Goal: Information Seeking & Learning: Find contact information

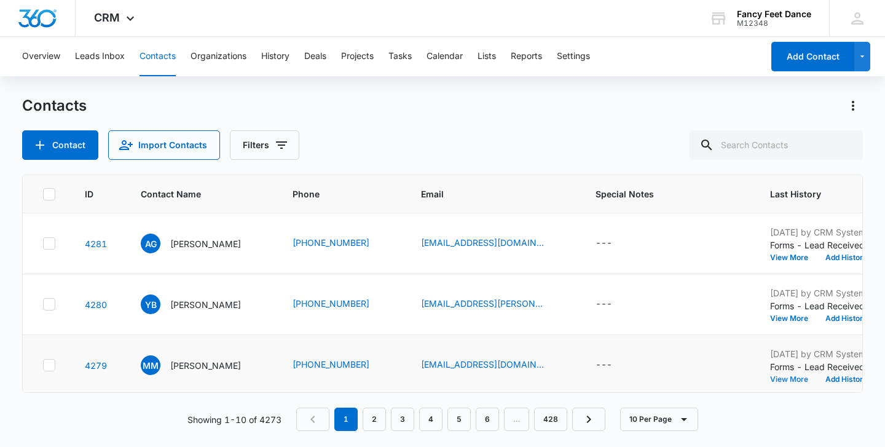
click at [798, 378] on button "View More" at bounding box center [793, 379] width 47 height 7
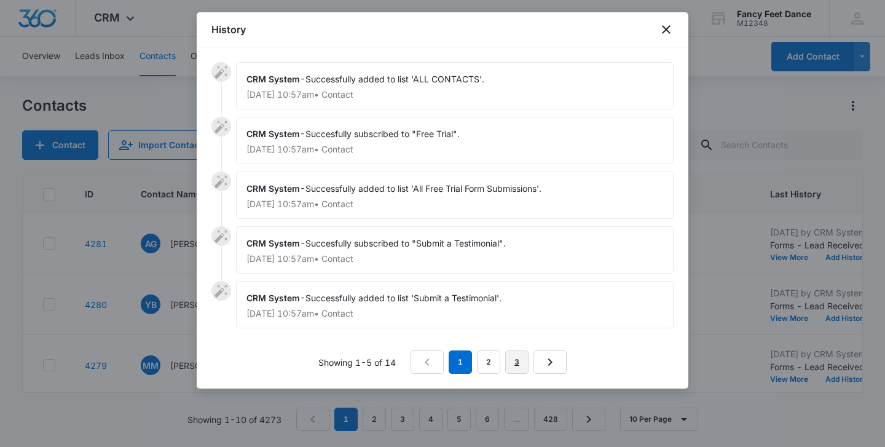
click at [518, 360] on link "3" at bounding box center [516, 361] width 23 height 23
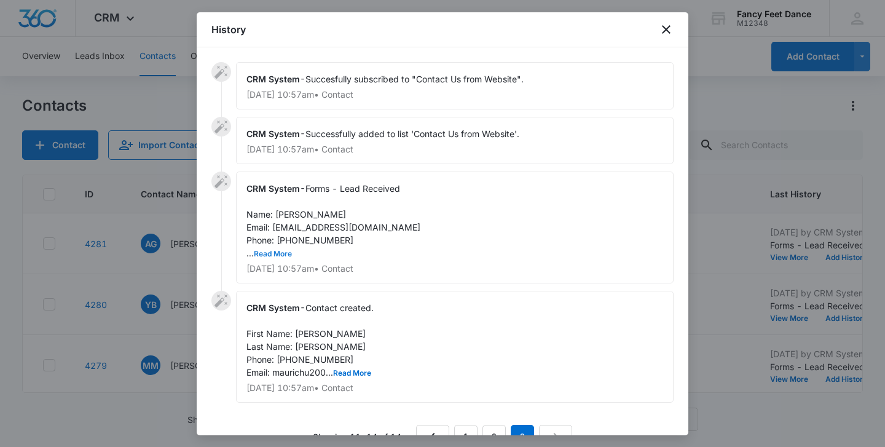
click at [283, 250] on button "Read More" at bounding box center [273, 253] width 38 height 7
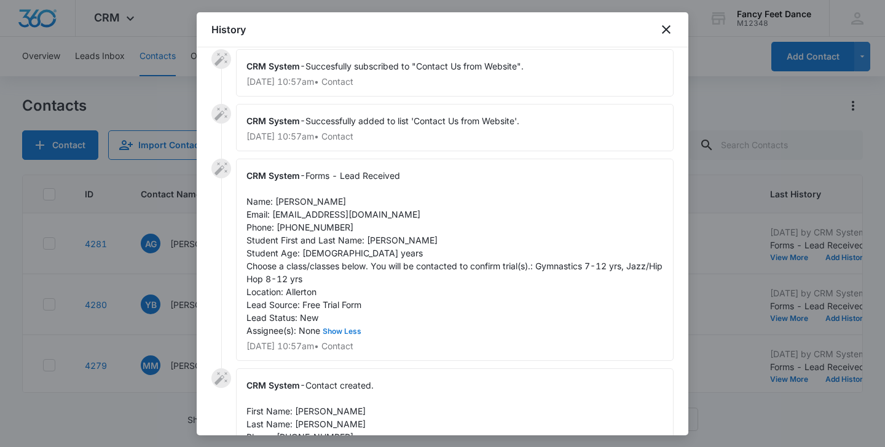
scroll to position [25, 0]
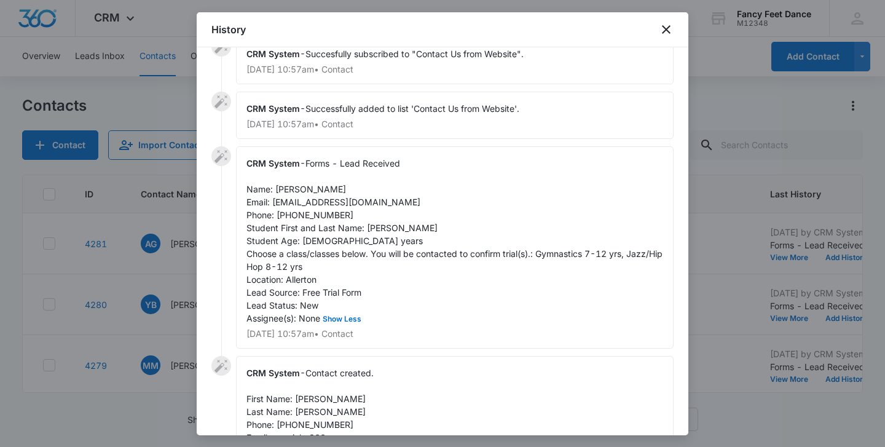
click at [411, 231] on span "Forms - Lead Received Name: [PERSON_NAME] Email: [EMAIL_ADDRESS][DOMAIN_NAME] P…" at bounding box center [456, 240] width 419 height 165
click at [410, 231] on span "Forms - Lead Received Name: [PERSON_NAME] Email: [EMAIL_ADDRESS][DOMAIN_NAME] P…" at bounding box center [456, 240] width 419 height 165
copy span "Nmesomachukwu"
click at [292, 191] on span "Forms - Lead Received Name: [PERSON_NAME] Email: [EMAIL_ADDRESS][DOMAIN_NAME] P…" at bounding box center [456, 240] width 419 height 165
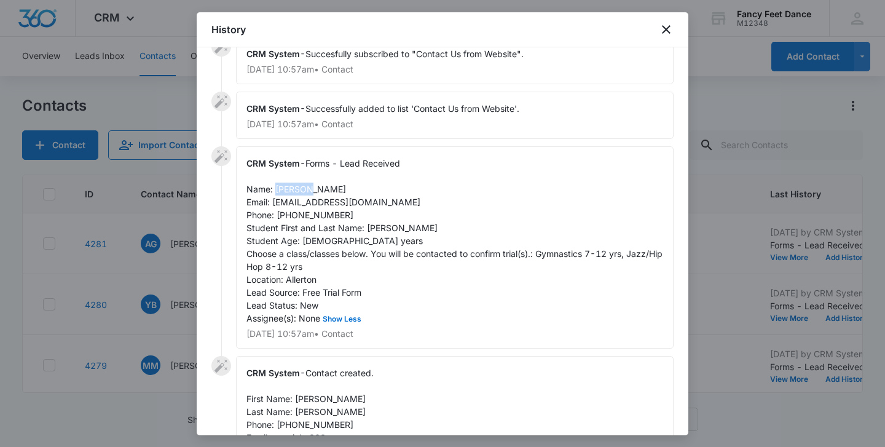
copy span "[PERSON_NAME]"
click at [315, 215] on span "Forms - Lead Received Name: [PERSON_NAME] Email: [EMAIL_ADDRESS][DOMAIN_NAME] P…" at bounding box center [456, 240] width 419 height 165
copy span "9292171314"
click at [156, 309] on div at bounding box center [442, 223] width 885 height 447
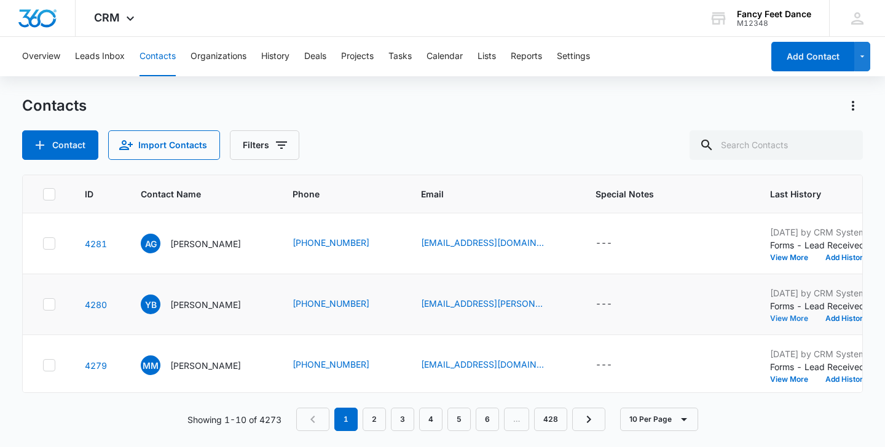
click at [817, 318] on button "View More" at bounding box center [793, 318] width 47 height 7
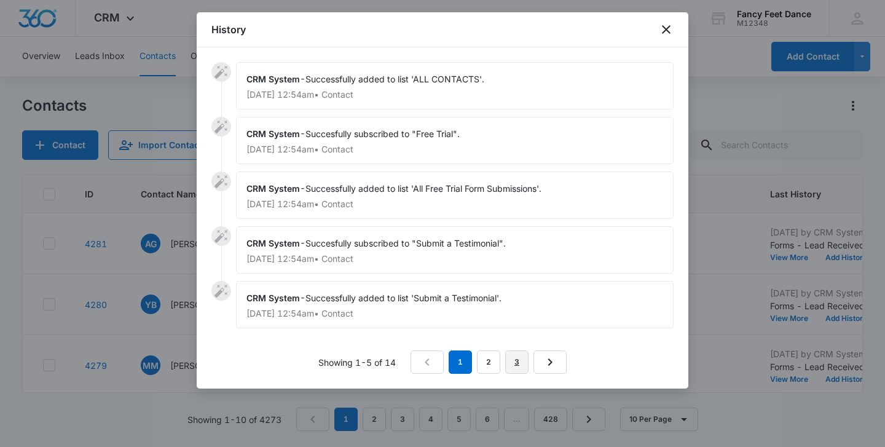
click at [520, 358] on link "3" at bounding box center [516, 361] width 23 height 23
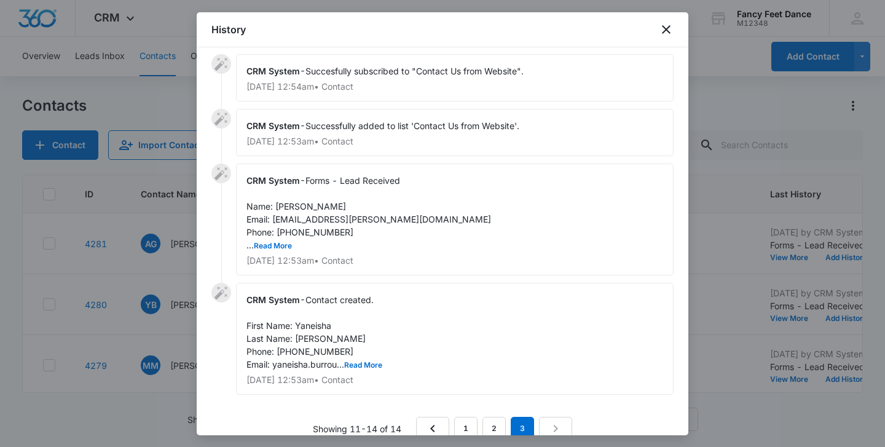
scroll to position [0, 0]
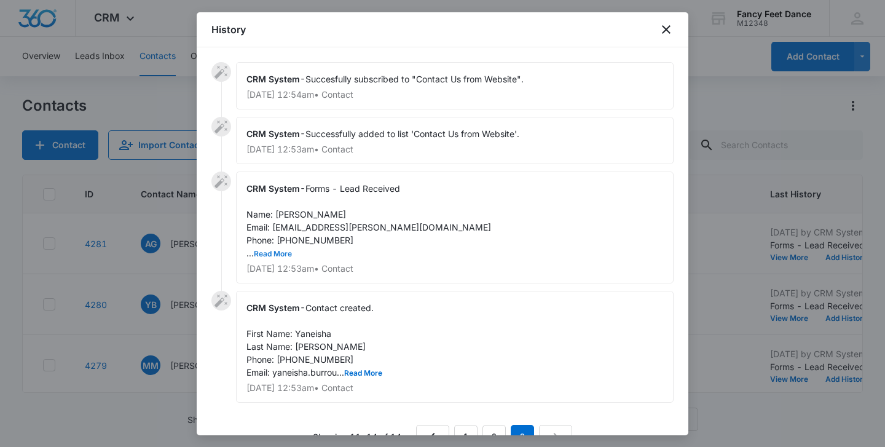
click at [276, 254] on button "Read More" at bounding box center [273, 253] width 38 height 7
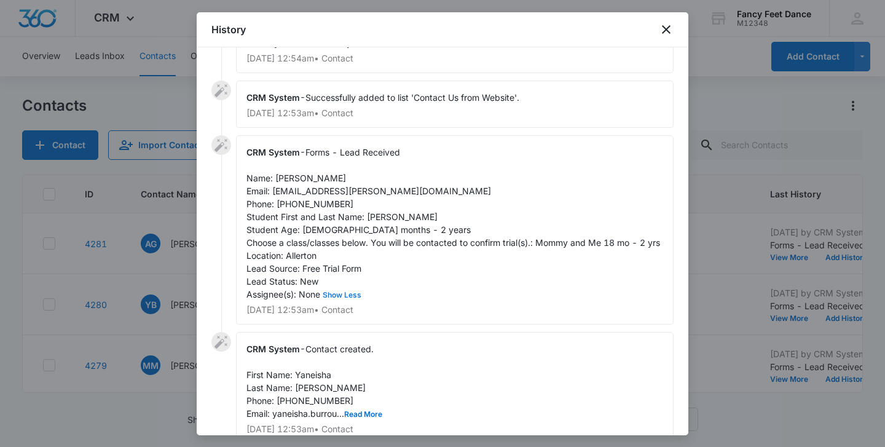
scroll to position [39, 0]
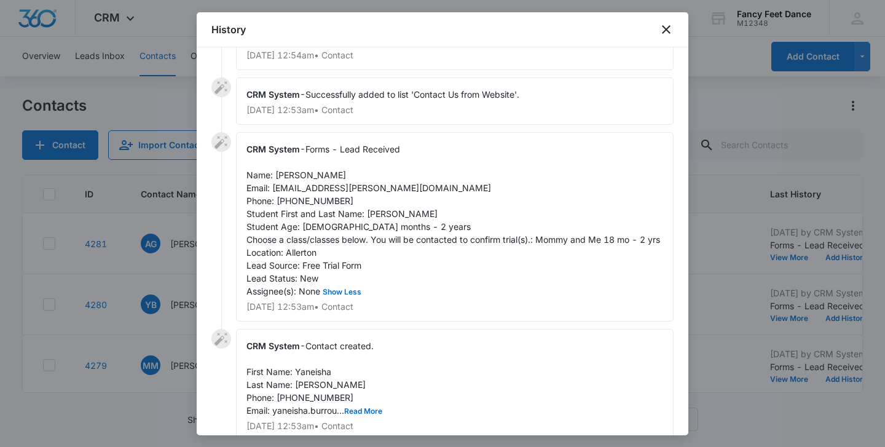
click at [380, 218] on span "Forms - Lead Received Name: [PERSON_NAME] Email: [EMAIL_ADDRESS][PERSON_NAME][D…" at bounding box center [454, 220] width 414 height 152
copy span "Amoura"
click at [295, 171] on span "Forms - Lead Received Name: [PERSON_NAME] Email: [EMAIL_ADDRESS][PERSON_NAME][D…" at bounding box center [454, 220] width 414 height 152
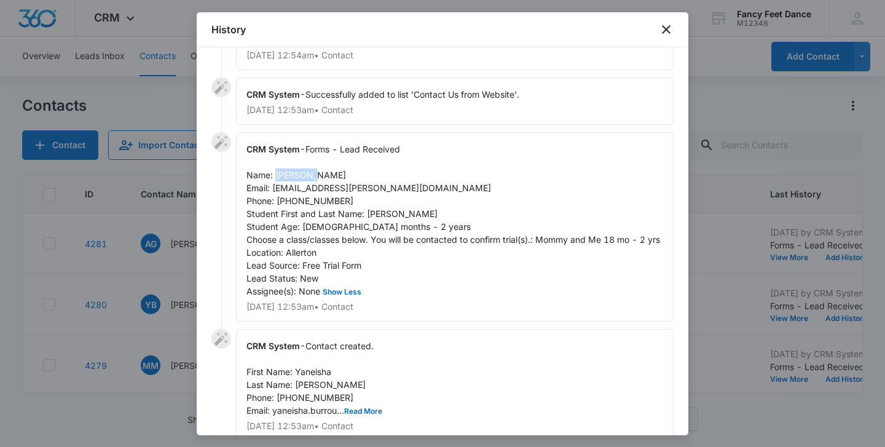
copy span "Yaneisha"
click at [322, 201] on span "Forms - Lead Received Name: [PERSON_NAME] Email: [EMAIL_ADDRESS][PERSON_NAME][D…" at bounding box center [454, 220] width 414 height 152
click at [321, 201] on span "Forms - Lead Received Name: [PERSON_NAME] Email: [EMAIL_ADDRESS][PERSON_NAME][D…" at bounding box center [454, 220] width 414 height 152
copy span "9297689952"
click at [186, 301] on div at bounding box center [442, 223] width 885 height 447
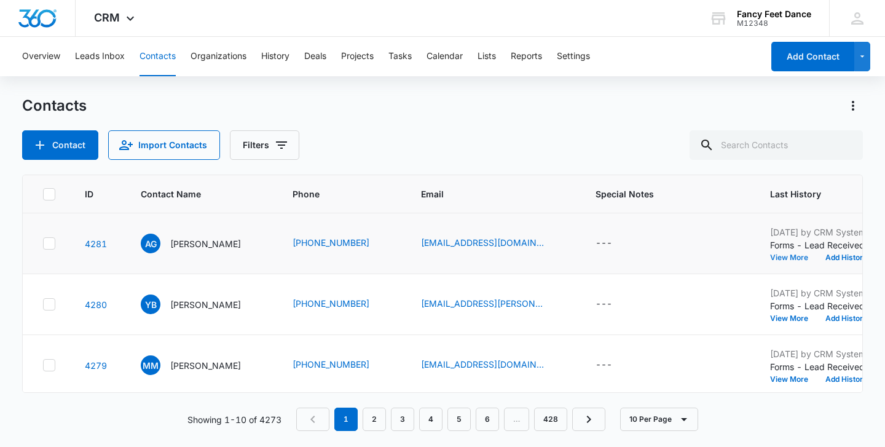
click at [809, 254] on button "View More" at bounding box center [793, 257] width 47 height 7
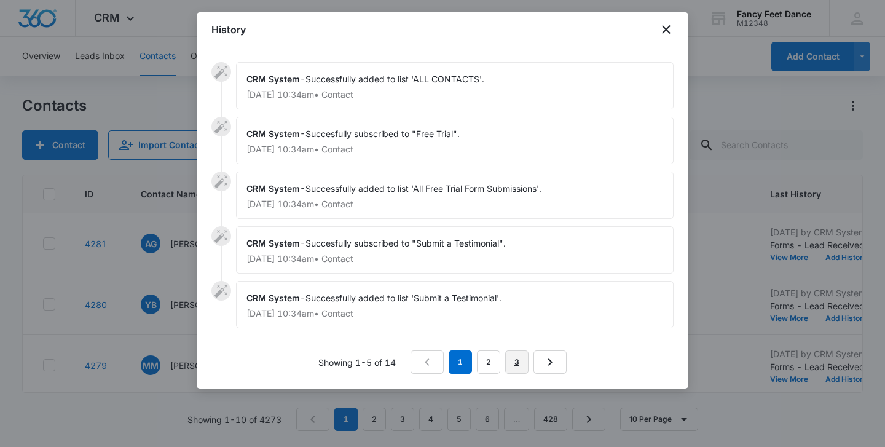
click at [512, 353] on link "3" at bounding box center [516, 361] width 23 height 23
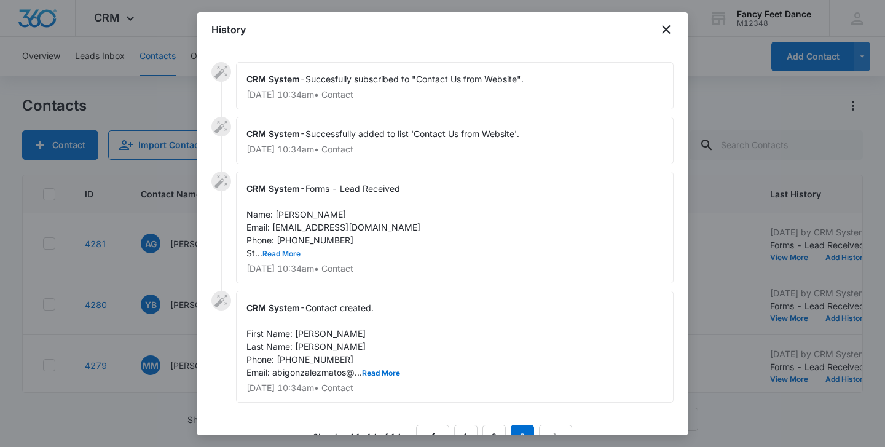
click at [282, 251] on button "Read More" at bounding box center [282, 253] width 38 height 7
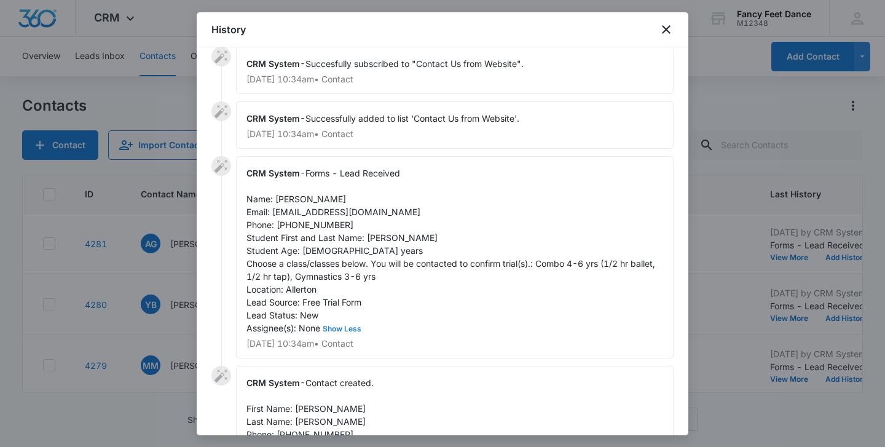
scroll to position [8, 0]
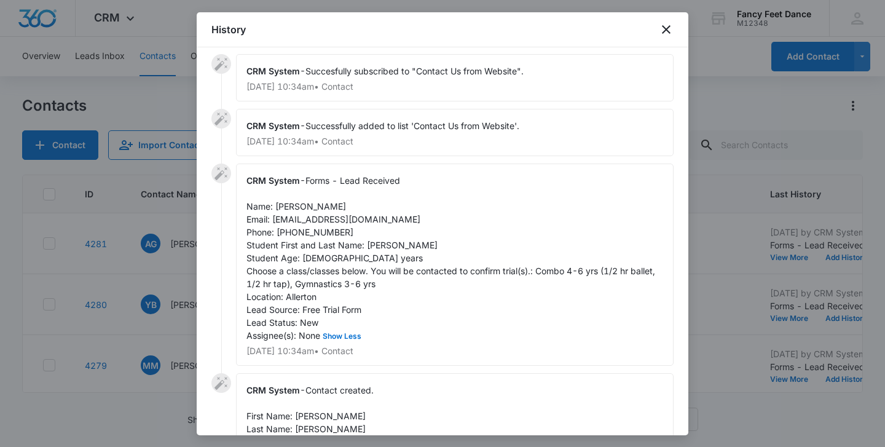
click at [144, 331] on div at bounding box center [442, 223] width 885 height 447
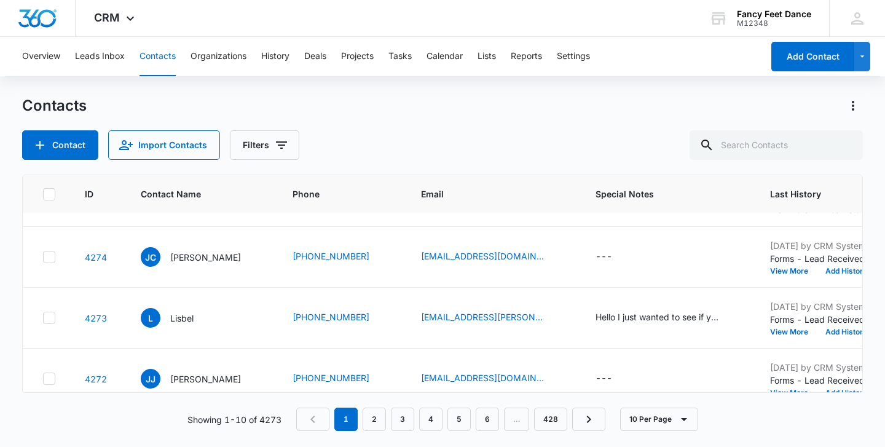
scroll to position [429, 0]
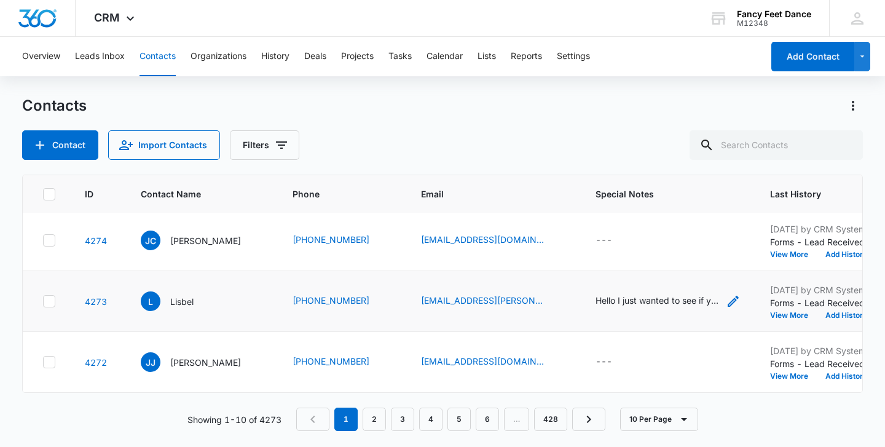
click at [671, 297] on div "Hello I just wanted to see if you guys are closed [DATE] for [DATE] thank you" at bounding box center [657, 300] width 123 height 13
click at [531, 136] on div "Contact Import Contacts Filters" at bounding box center [442, 145] width 841 height 30
click at [374, 422] on link "2" at bounding box center [374, 419] width 23 height 23
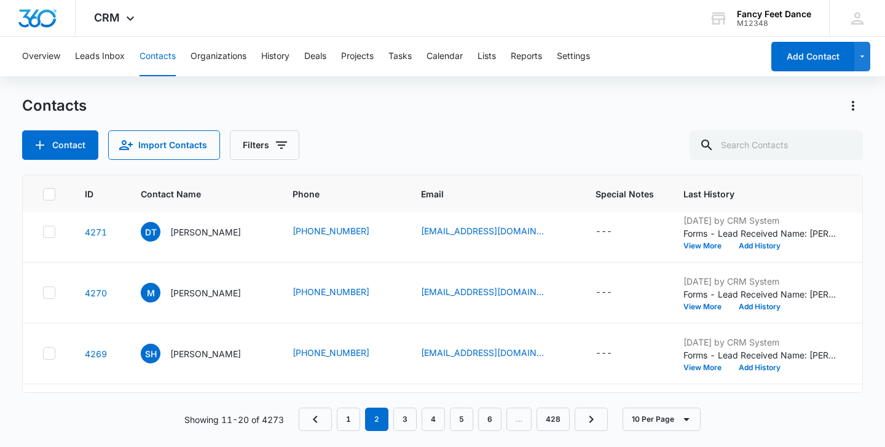
scroll to position [10, 0]
click at [709, 372] on button "View More" at bounding box center [707, 368] width 47 height 7
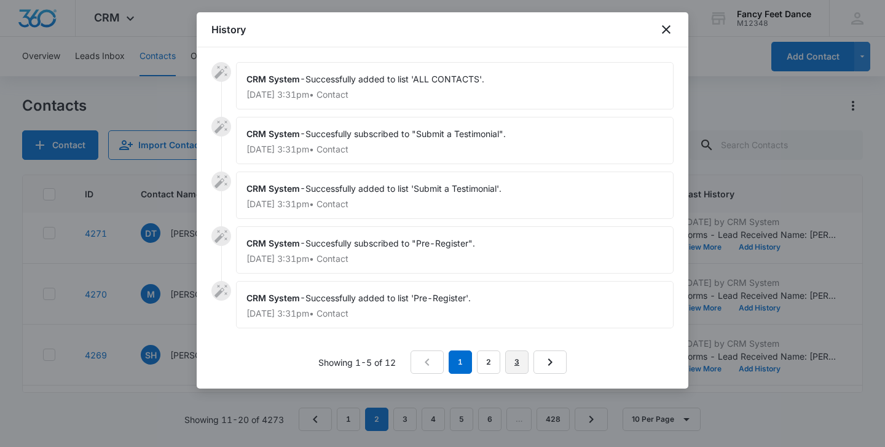
click at [509, 359] on link "3" at bounding box center [516, 361] width 23 height 23
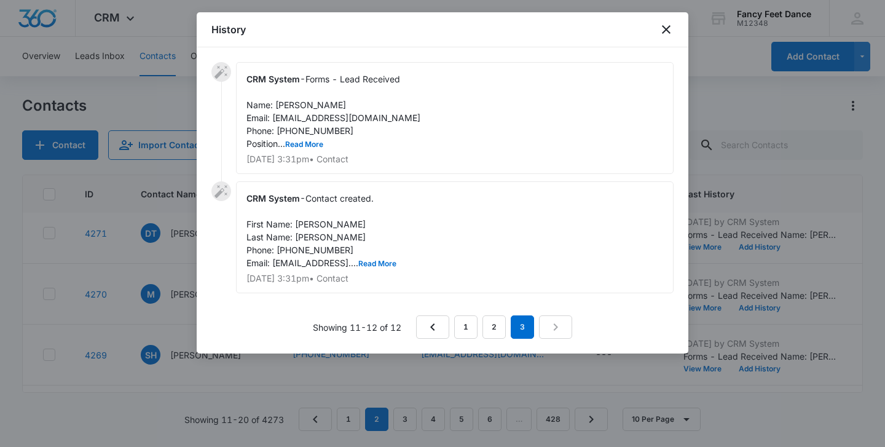
click at [175, 267] on div at bounding box center [442, 223] width 885 height 447
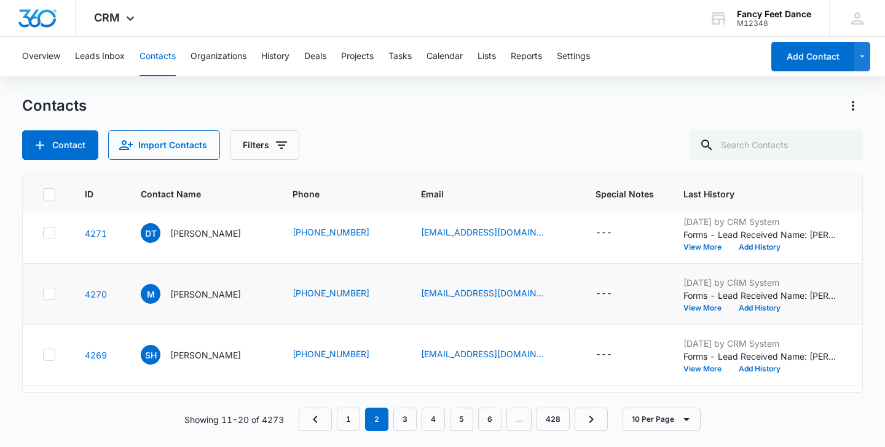
click at [699, 302] on div "[DATE] by CRM System Forms - Lead Received Name: [PERSON_NAME]: [EMAIL_ADDRESS]…" at bounding box center [761, 294] width 154 height 36
click at [698, 305] on button "View More" at bounding box center [707, 307] width 47 height 7
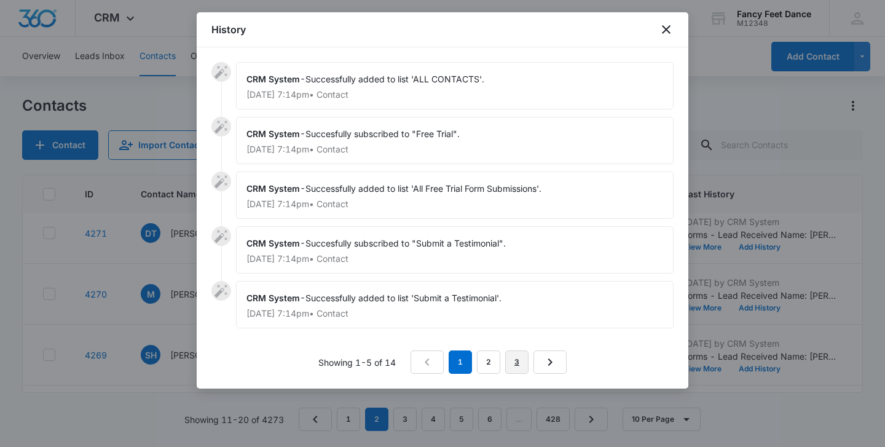
click at [518, 365] on link "3" at bounding box center [516, 361] width 23 height 23
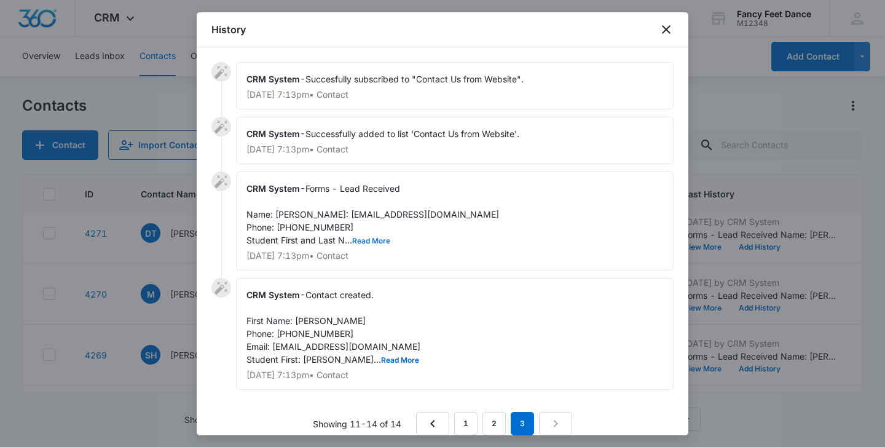
click at [379, 245] on button "Read More" at bounding box center [371, 240] width 38 height 7
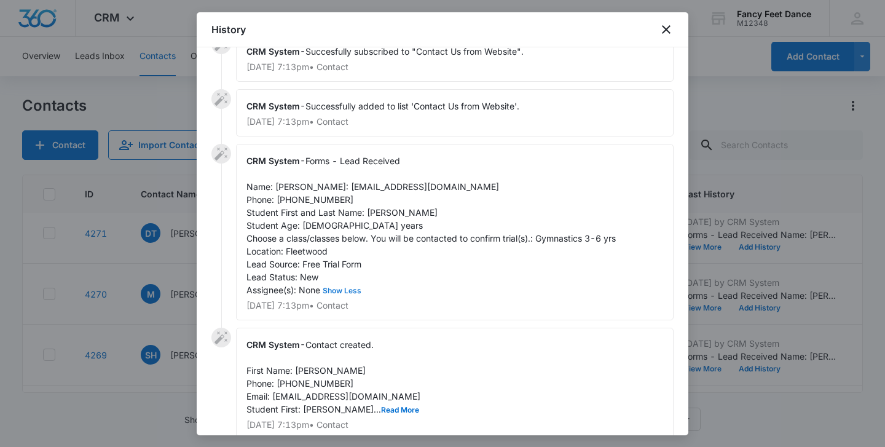
scroll to position [31, 0]
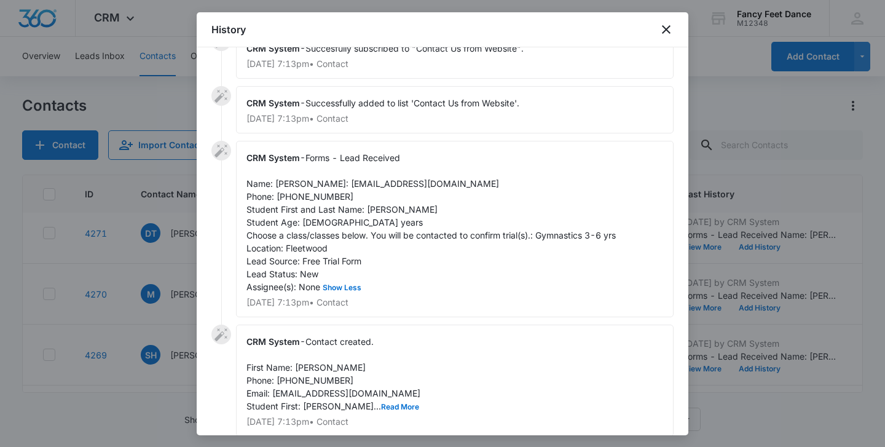
click at [373, 228] on div "CRM System - Forms - Lead Received Name: [PERSON_NAME]: [EMAIL_ADDRESS][DOMAIN_…" at bounding box center [455, 229] width 438 height 176
copy span "Mia"
drag, startPoint x: 274, startPoint y: 198, endPoint x: 354, endPoint y: 196, distance: 80.0
click at [354, 196] on div "CRM System - Forms - Lead Received Name: [PERSON_NAME]: [EMAIL_ADDRESS][DOMAIN_…" at bounding box center [455, 229] width 438 height 176
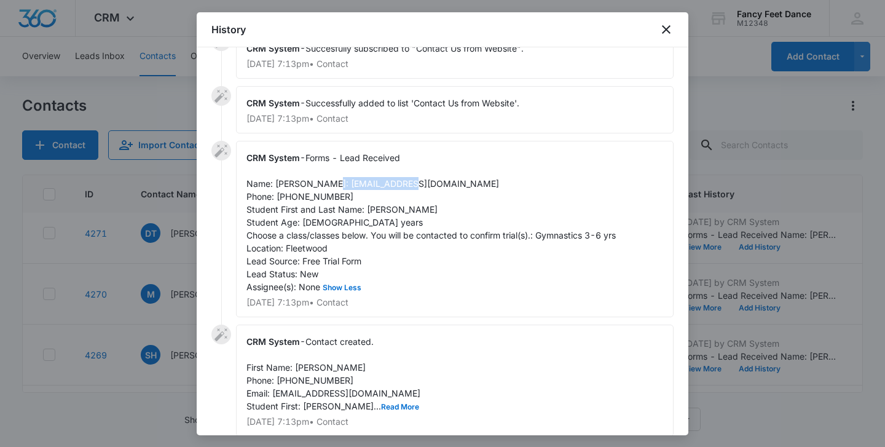
copy span "[EMAIL_ADDRESS][DOMAIN_NAME]"
click at [315, 204] on span "Forms - Lead Received Name: [PERSON_NAME]: [EMAIL_ADDRESS][DOMAIN_NAME] Phone: …" at bounding box center [431, 222] width 369 height 140
copy span "9147159894"
click at [155, 291] on div at bounding box center [442, 223] width 885 height 447
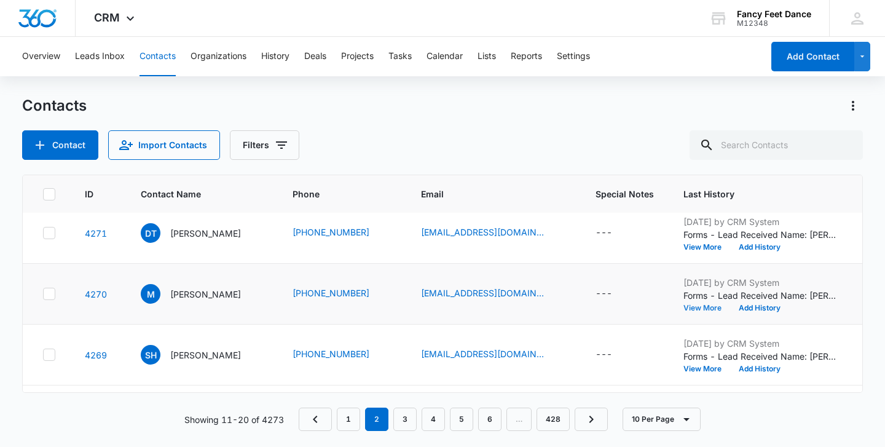
scroll to position [0, 0]
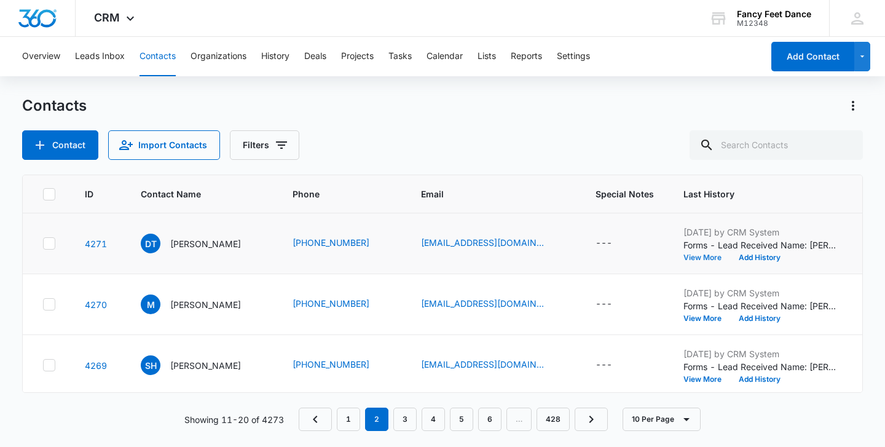
click at [708, 254] on button "View More" at bounding box center [707, 257] width 47 height 7
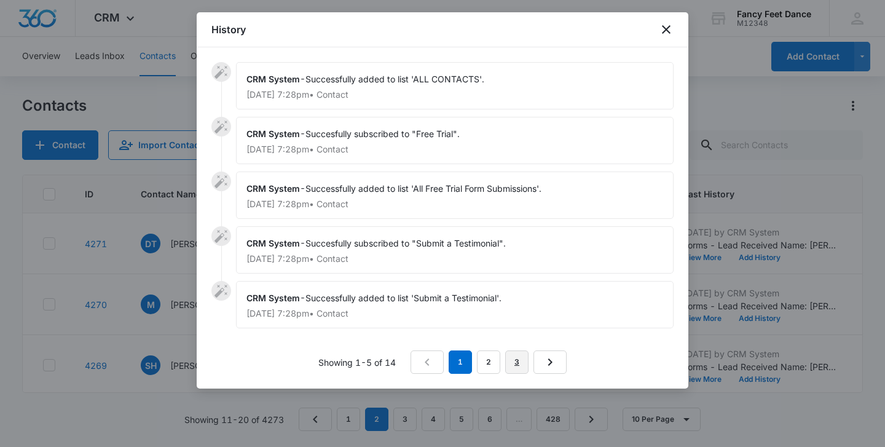
click at [513, 363] on link "3" at bounding box center [516, 361] width 23 height 23
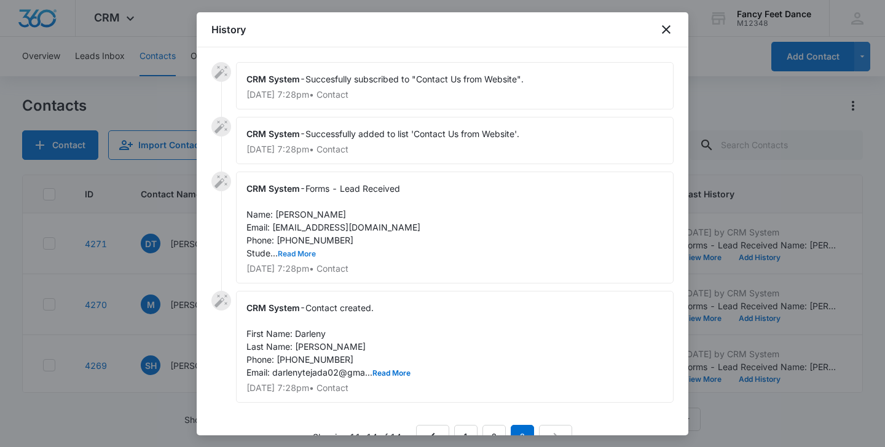
click at [301, 250] on button "Read More" at bounding box center [297, 253] width 38 height 7
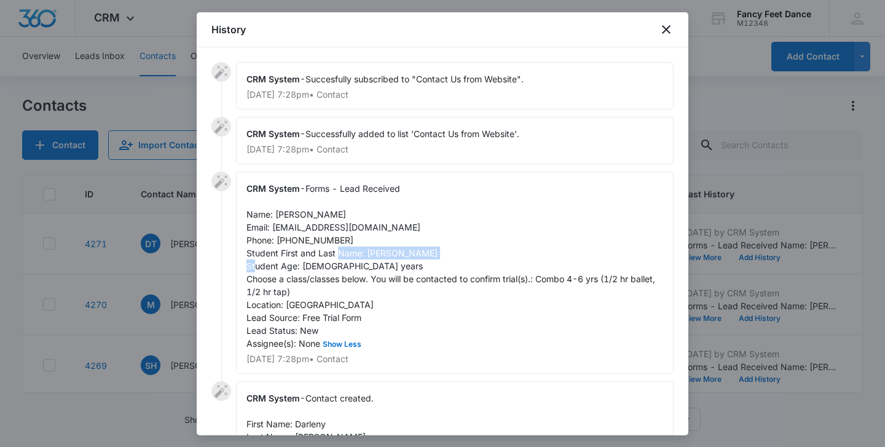
drag, startPoint x: 366, startPoint y: 254, endPoint x: 475, endPoint y: 254, distance: 109.4
click at [475, 254] on div "CRM System - Forms - Lead Received Name: [PERSON_NAME] Email: [EMAIL_ADDRESS][D…" at bounding box center [455, 273] width 438 height 202
copy span "[PERSON_NAME]"
click at [277, 210] on span "Forms - Lead Received Name: [PERSON_NAME] Email: [EMAIL_ADDRESS][DOMAIN_NAME] P…" at bounding box center [452, 265] width 411 height 165
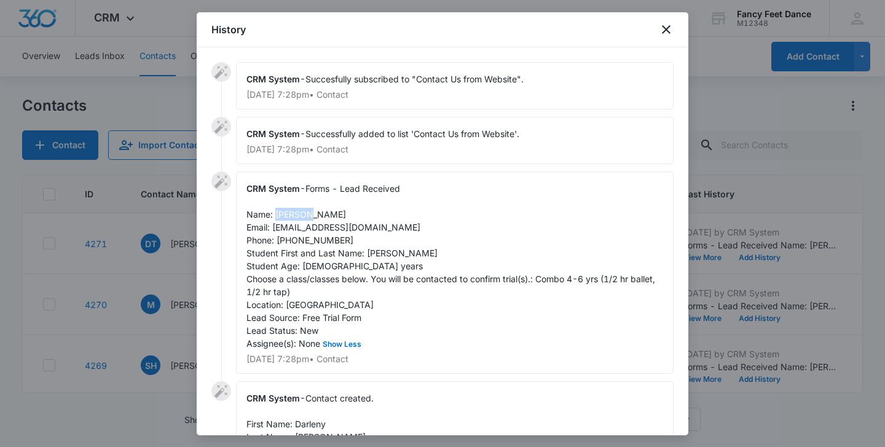
click at [277, 214] on span "Forms - Lead Received Name: [PERSON_NAME] Email: [EMAIL_ADDRESS][DOMAIN_NAME] P…" at bounding box center [452, 265] width 411 height 165
drag, startPoint x: 276, startPoint y: 214, endPoint x: 334, endPoint y: 214, distance: 57.8
click at [334, 214] on span "Forms - Lead Received Name: [PERSON_NAME] Email: [EMAIL_ADDRESS][DOMAIN_NAME] P…" at bounding box center [452, 265] width 411 height 165
click at [302, 247] on div "CRM System - Forms - Lead Received Name: [PERSON_NAME] Email: [EMAIL_ADDRESS][D…" at bounding box center [455, 273] width 438 height 202
click at [306, 236] on span "Forms - Lead Received Name: [PERSON_NAME] Email: [EMAIL_ADDRESS][DOMAIN_NAME] P…" at bounding box center [452, 265] width 411 height 165
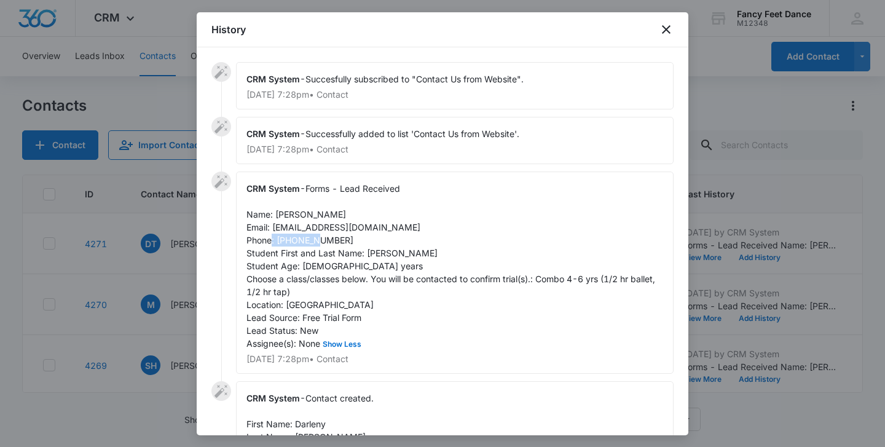
click at [306, 236] on span "Forms - Lead Received Name: [PERSON_NAME] Email: [EMAIL_ADDRESS][DOMAIN_NAME] P…" at bounding box center [452, 265] width 411 height 165
drag, startPoint x: 272, startPoint y: 228, endPoint x: 393, endPoint y: 224, distance: 121.2
click at [393, 225] on div "CRM System - Forms - Lead Received Name: [PERSON_NAME] Email: [EMAIL_ADDRESS][D…" at bounding box center [455, 273] width 438 height 202
click at [155, 271] on div at bounding box center [442, 223] width 885 height 447
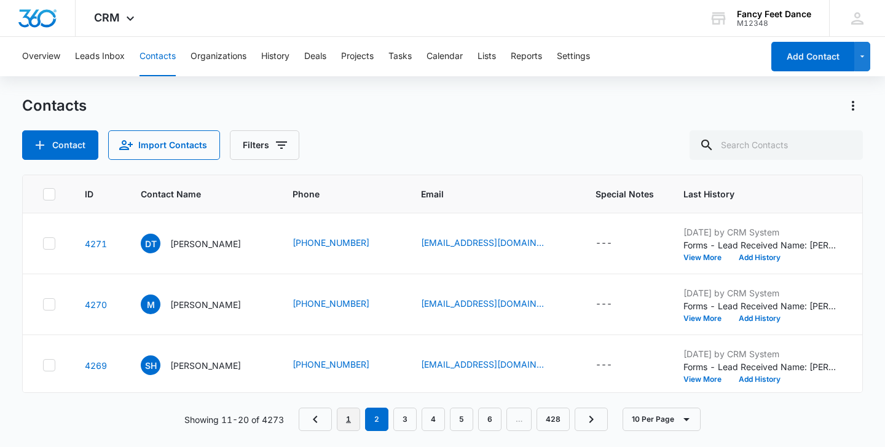
click at [347, 423] on link "1" at bounding box center [348, 419] width 23 height 23
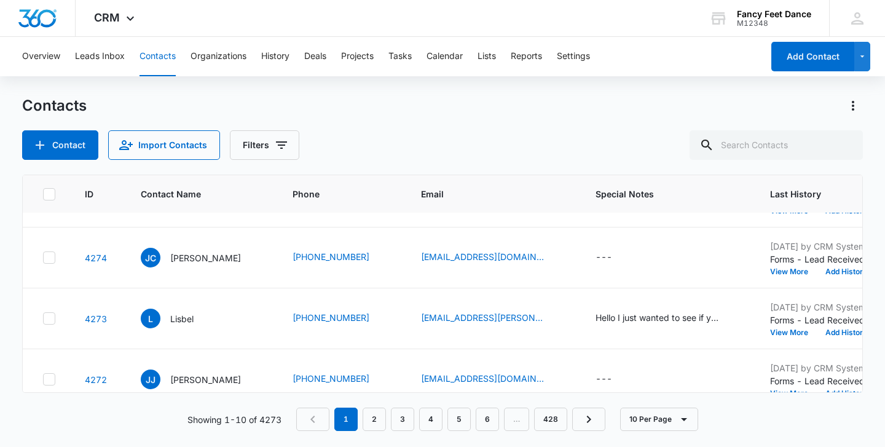
scroll to position [429, 0]
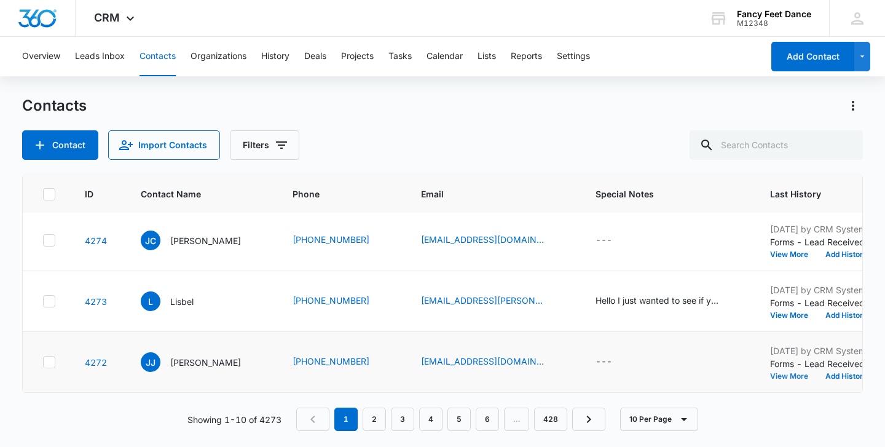
click at [805, 373] on button "View More" at bounding box center [793, 376] width 47 height 7
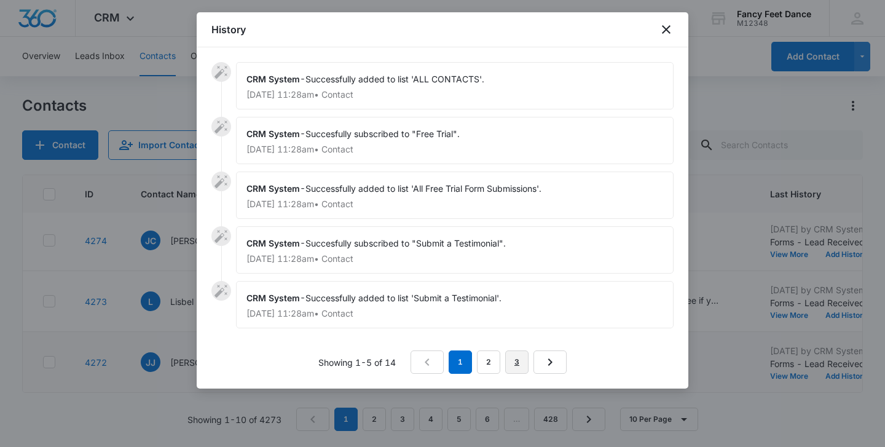
click at [518, 365] on link "3" at bounding box center [516, 361] width 23 height 23
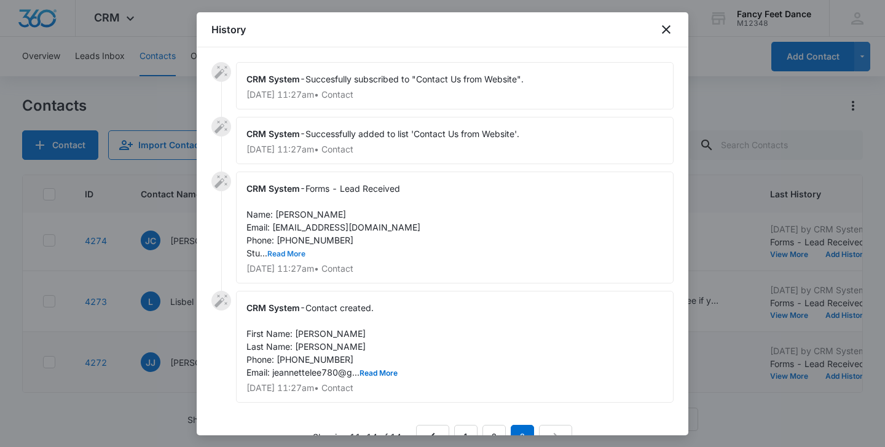
click at [295, 250] on button "Read More" at bounding box center [286, 253] width 38 height 7
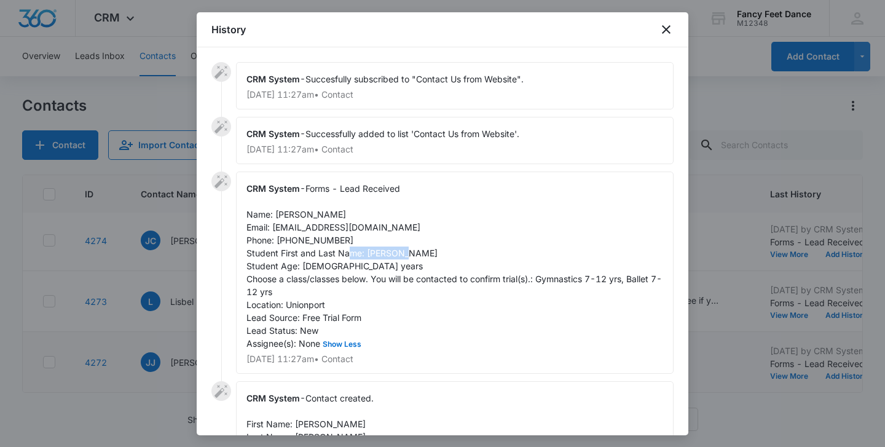
drag, startPoint x: 366, startPoint y: 251, endPoint x: 421, endPoint y: 248, distance: 54.8
click at [422, 249] on div "CRM System - Forms - Lead Received Name: [PERSON_NAME] Email: [EMAIL_ADDRESS][D…" at bounding box center [455, 273] width 438 height 202
click at [279, 215] on span "Forms - Lead Received Name: [PERSON_NAME] Email: [EMAIL_ADDRESS][DOMAIN_NAME] P…" at bounding box center [455, 265] width 416 height 165
drag, startPoint x: 277, startPoint y: 215, endPoint x: 349, endPoint y: 215, distance: 71.9
click at [349, 215] on div "CRM System - Forms - Lead Received Name: [PERSON_NAME] Email: [EMAIL_ADDRESS][D…" at bounding box center [455, 273] width 438 height 202
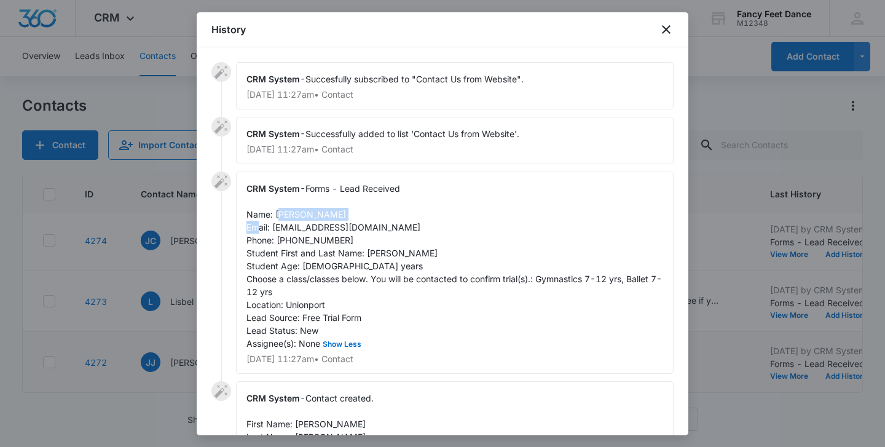
click at [298, 218] on span "Forms - Lead Received Name: [PERSON_NAME] Email: [EMAIL_ADDRESS][DOMAIN_NAME] P…" at bounding box center [455, 265] width 416 height 165
drag, startPoint x: 273, startPoint y: 216, endPoint x: 362, endPoint y: 209, distance: 88.8
click at [366, 213] on div "CRM System - Forms - Lead Received Name: [PERSON_NAME] Email: [EMAIL_ADDRESS][D…" at bounding box center [455, 273] width 438 height 202
click at [372, 249] on span "Forms - Lead Received Name: [PERSON_NAME] Email: [EMAIL_ADDRESS][DOMAIN_NAME] P…" at bounding box center [455, 265] width 416 height 165
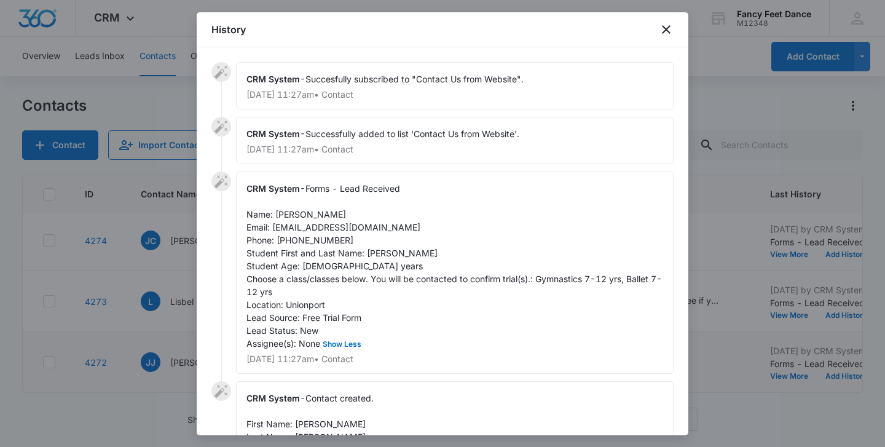
click at [320, 236] on span "Forms - Lead Received Name: [PERSON_NAME] Email: [EMAIL_ADDRESS][DOMAIN_NAME] P…" at bounding box center [455, 265] width 416 height 165
drag, startPoint x: 272, startPoint y: 225, endPoint x: 388, endPoint y: 221, distance: 115.7
click at [388, 221] on div "CRM System - Forms - Lead Received Name: [PERSON_NAME] Email: [EMAIL_ADDRESS][D…" at bounding box center [455, 273] width 438 height 202
click at [177, 290] on div at bounding box center [442, 223] width 885 height 447
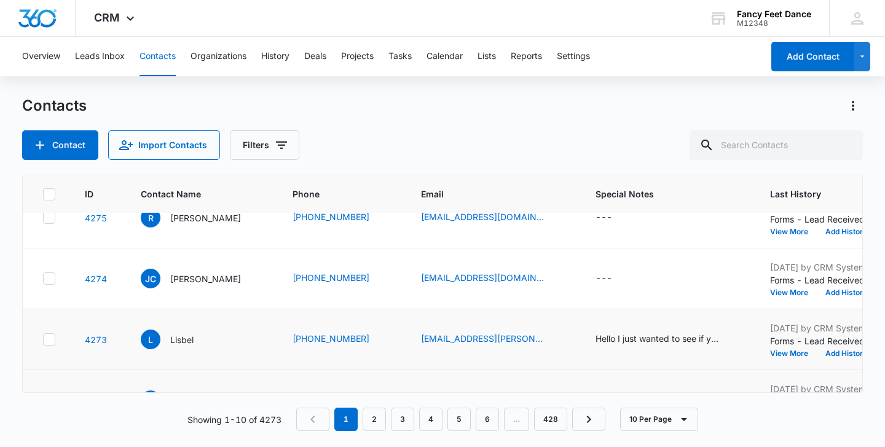
scroll to position [367, 0]
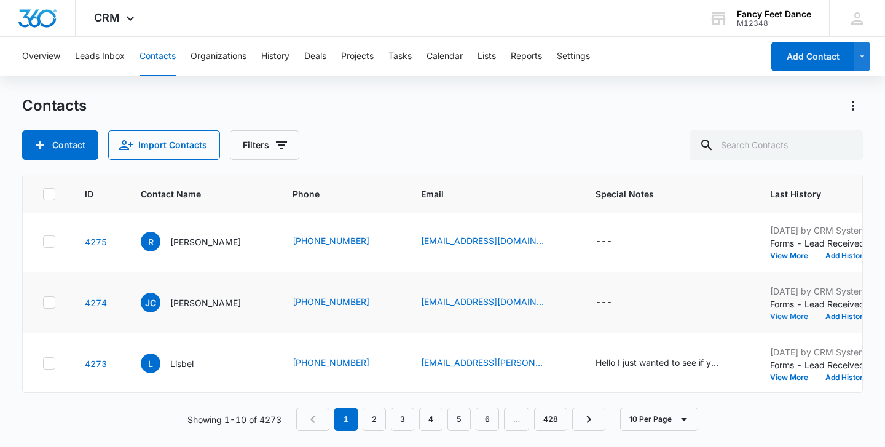
click at [813, 319] on button "View More" at bounding box center [793, 316] width 47 height 7
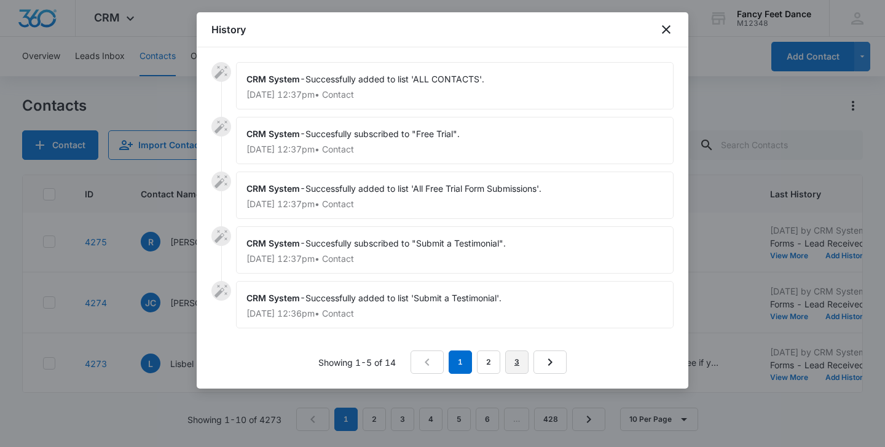
click at [516, 367] on link "3" at bounding box center [516, 361] width 23 height 23
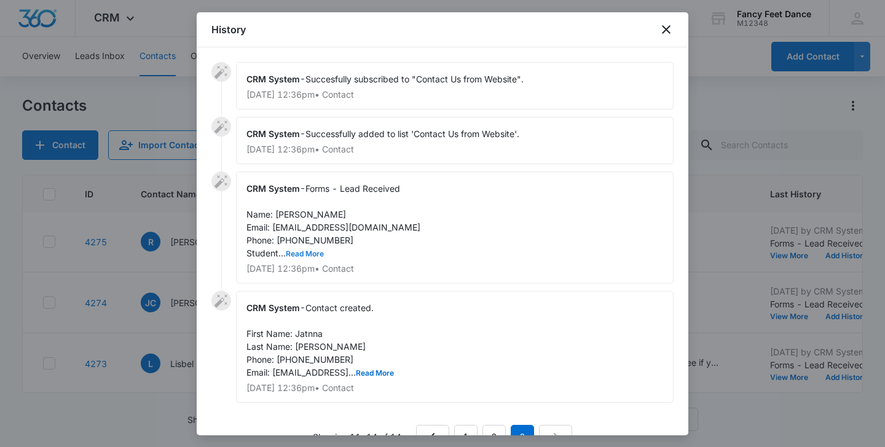
click at [311, 252] on button "Read More" at bounding box center [305, 253] width 38 height 7
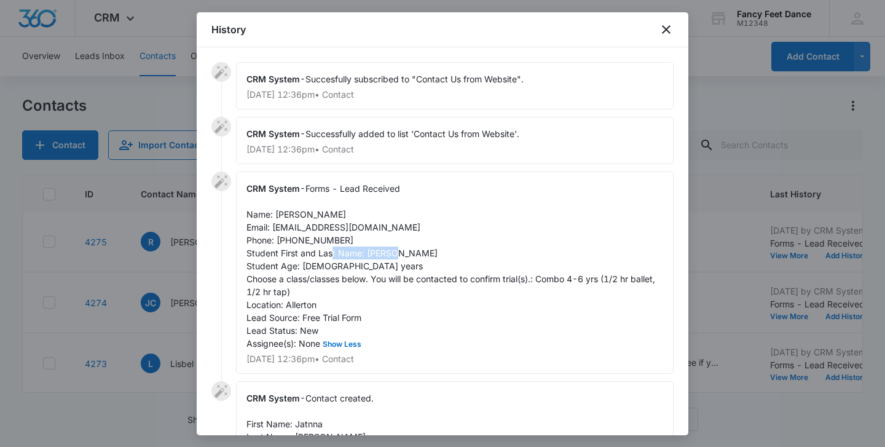
drag, startPoint x: 367, startPoint y: 254, endPoint x: 434, endPoint y: 249, distance: 67.2
click at [435, 250] on div "CRM System - Forms - Lead Received Name: [PERSON_NAME] Email: [EMAIL_ADDRESS][D…" at bounding box center [455, 273] width 438 height 202
drag, startPoint x: 275, startPoint y: 215, endPoint x: 360, endPoint y: 215, distance: 84.2
click at [360, 215] on div "CRM System - Forms - Lead Received Name: [PERSON_NAME] Email: [EMAIL_ADDRESS][D…" at bounding box center [455, 273] width 438 height 202
drag, startPoint x: 274, startPoint y: 226, endPoint x: 388, endPoint y: 222, distance: 113.8
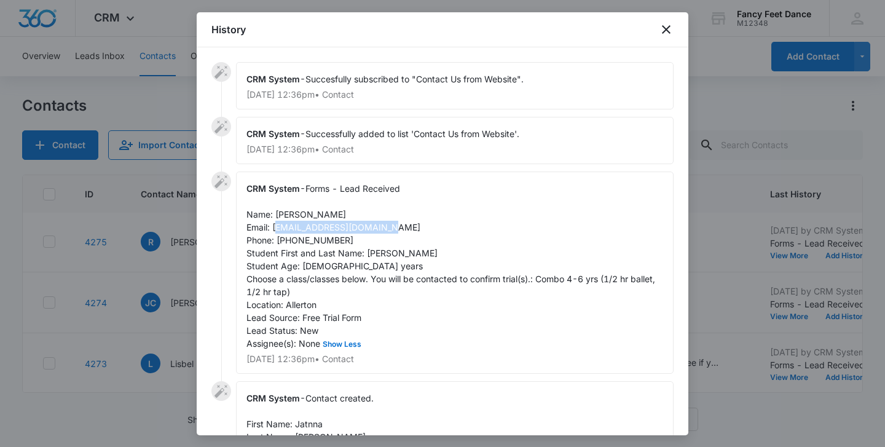
click at [388, 222] on div "CRM System - Forms - Lead Received Name: [PERSON_NAME] Email: [EMAIL_ADDRESS][D…" at bounding box center [455, 273] width 438 height 202
click at [307, 249] on span "Forms - Lead Received Name: [PERSON_NAME] Email: [EMAIL_ADDRESS][DOMAIN_NAME] P…" at bounding box center [452, 265] width 411 height 165
click at [310, 241] on span "Forms - Lead Received Name: [PERSON_NAME] Email: [EMAIL_ADDRESS][DOMAIN_NAME] P…" at bounding box center [452, 265] width 411 height 165
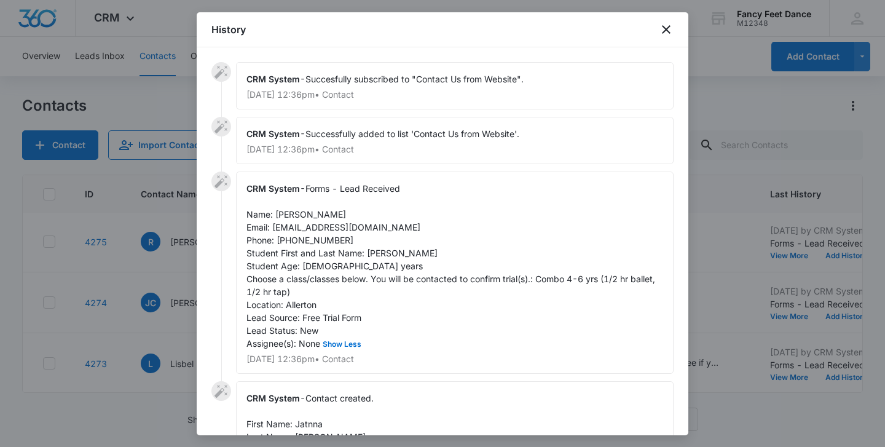
click at [173, 242] on div at bounding box center [442, 223] width 885 height 447
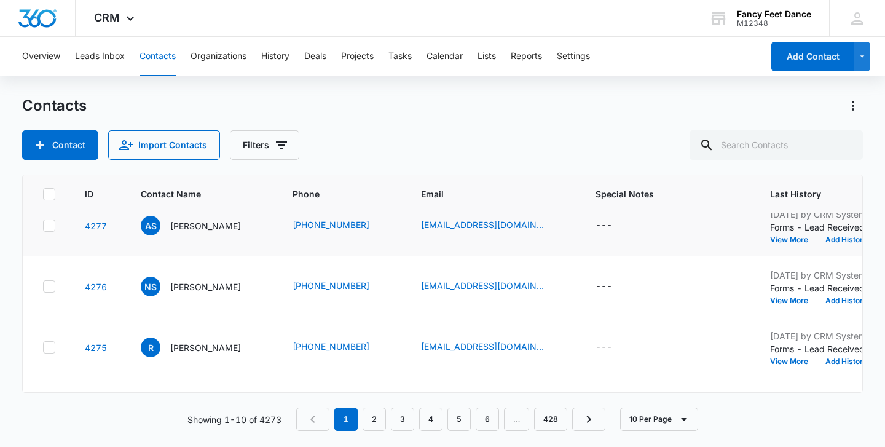
scroll to position [256, 0]
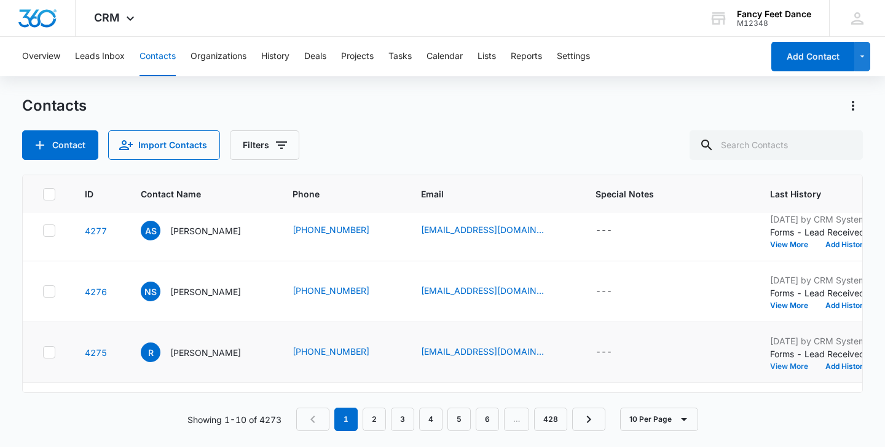
click at [807, 370] on button "View More" at bounding box center [793, 366] width 47 height 7
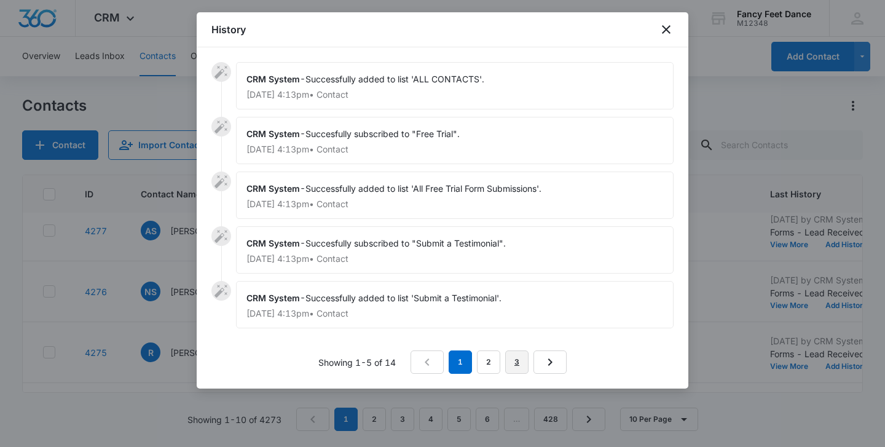
click at [513, 352] on link "3" at bounding box center [516, 361] width 23 height 23
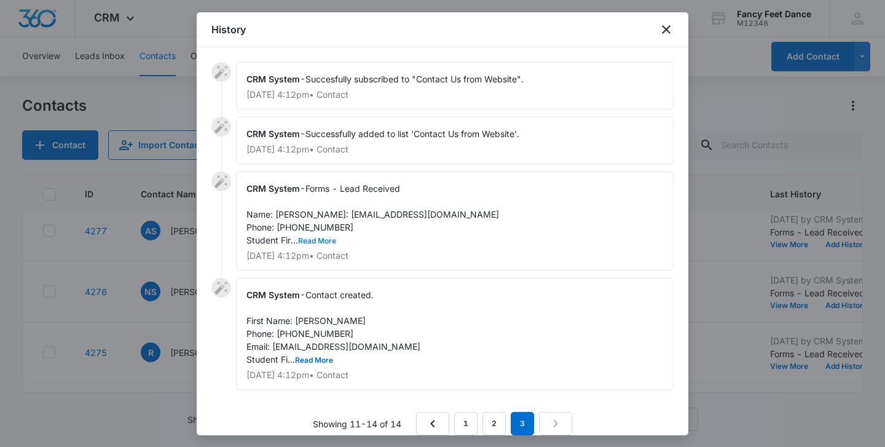
click at [325, 245] on button "Read More" at bounding box center [317, 240] width 38 height 7
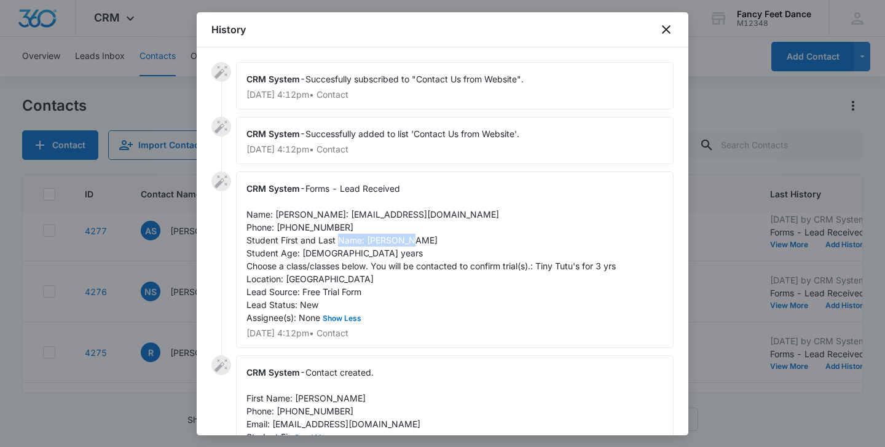
drag, startPoint x: 368, startPoint y: 253, endPoint x: 438, endPoint y: 247, distance: 70.3
click at [439, 249] on div "CRM System - Forms - Lead Received Name: [PERSON_NAME]: [EMAIL_ADDRESS][DOMAIN_…" at bounding box center [455, 260] width 438 height 176
click at [283, 211] on span "Forms - Lead Received Name: [PERSON_NAME]: [EMAIL_ADDRESS][DOMAIN_NAME] Phone: …" at bounding box center [431, 253] width 369 height 140
drag, startPoint x: 273, startPoint y: 229, endPoint x: 403, endPoint y: 231, distance: 130.4
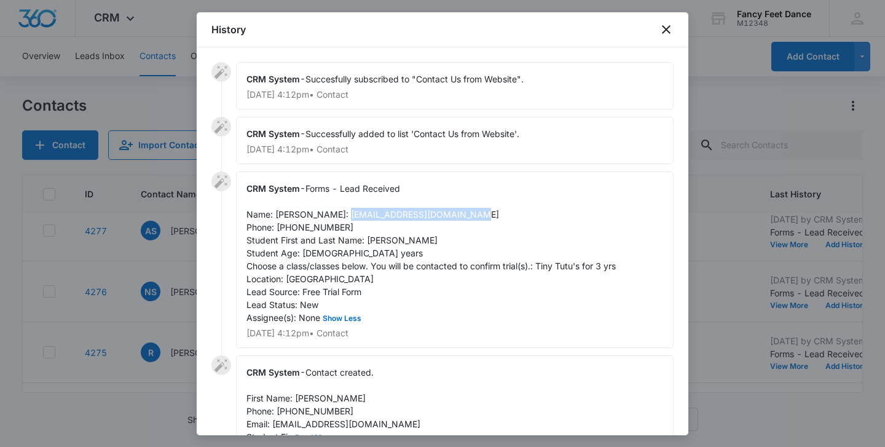
click at [404, 231] on div "CRM System - Forms - Lead Received Name: [PERSON_NAME]: [EMAIL_ADDRESS][DOMAIN_…" at bounding box center [455, 260] width 438 height 176
click at [316, 240] on span "Forms - Lead Received Name: [PERSON_NAME]: [EMAIL_ADDRESS][DOMAIN_NAME] Phone: …" at bounding box center [431, 253] width 369 height 140
click at [164, 316] on div at bounding box center [442, 223] width 885 height 447
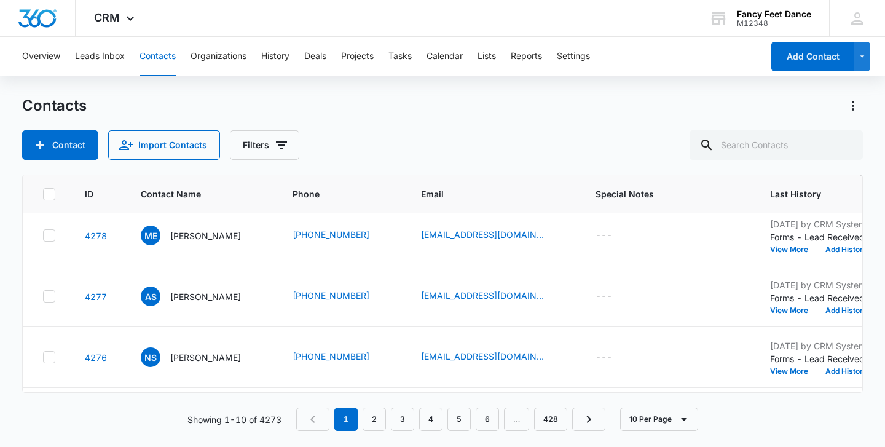
scroll to position [189, 0]
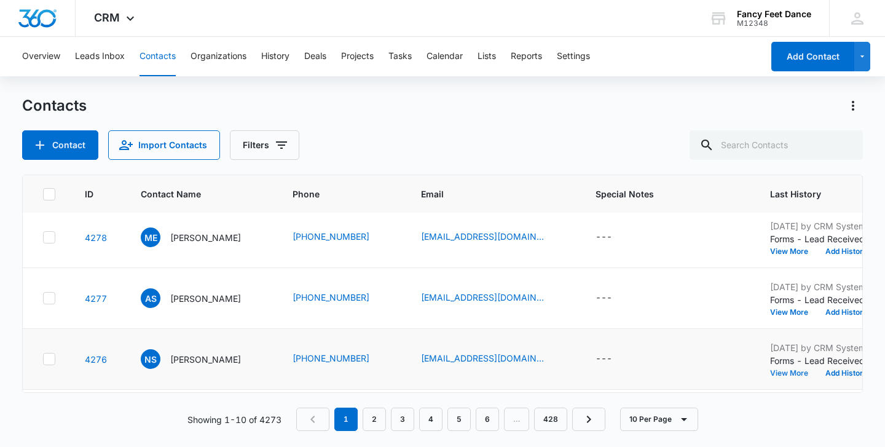
click at [817, 373] on button "View More" at bounding box center [793, 372] width 47 height 7
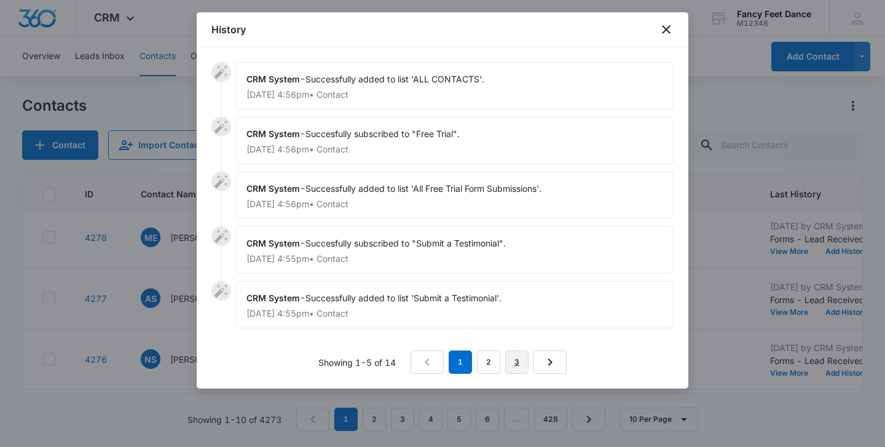
click at [516, 356] on link "3" at bounding box center [516, 361] width 23 height 23
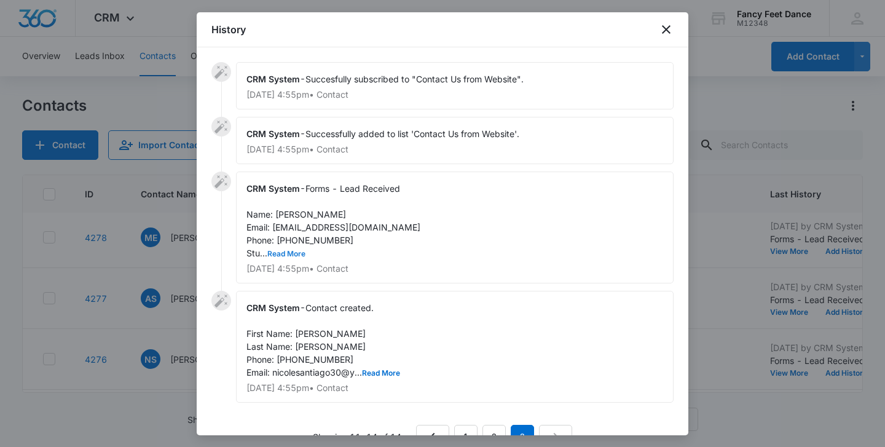
click at [299, 255] on button "Read More" at bounding box center [286, 253] width 38 height 7
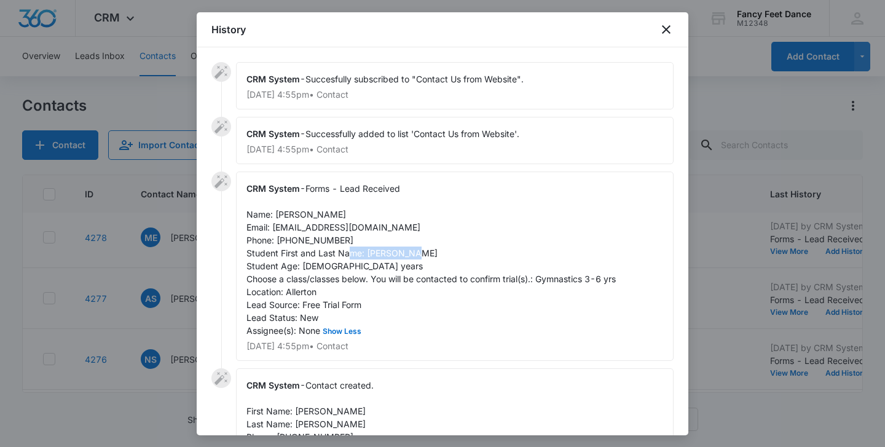
drag, startPoint x: 366, startPoint y: 253, endPoint x: 435, endPoint y: 252, distance: 68.2
click at [435, 253] on div "CRM System - Forms - Lead Received Name: [PERSON_NAME] Email: [EMAIL_ADDRESS][D…" at bounding box center [455, 266] width 438 height 189
click at [276, 214] on span "Forms - Lead Received Name: [PERSON_NAME] Email: [EMAIL_ADDRESS][DOMAIN_NAME] P…" at bounding box center [431, 259] width 369 height 152
click at [315, 238] on span "Forms - Lead Received Name: [PERSON_NAME] Email: [EMAIL_ADDRESS][DOMAIN_NAME] P…" at bounding box center [431, 259] width 369 height 152
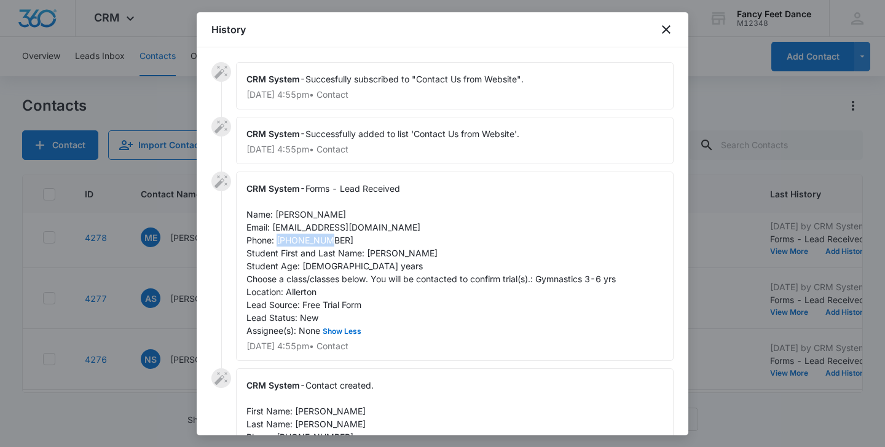
click at [315, 238] on span "Forms - Lead Received Name: [PERSON_NAME] Email: [EMAIL_ADDRESS][DOMAIN_NAME] P…" at bounding box center [431, 259] width 369 height 152
drag, startPoint x: 273, startPoint y: 230, endPoint x: 414, endPoint y: 221, distance: 141.1
click at [416, 223] on div "CRM System - Forms - Lead Received Name: [PERSON_NAME] Email: [EMAIL_ADDRESS][D…" at bounding box center [455, 266] width 438 height 189
click at [165, 271] on div at bounding box center [442, 223] width 885 height 447
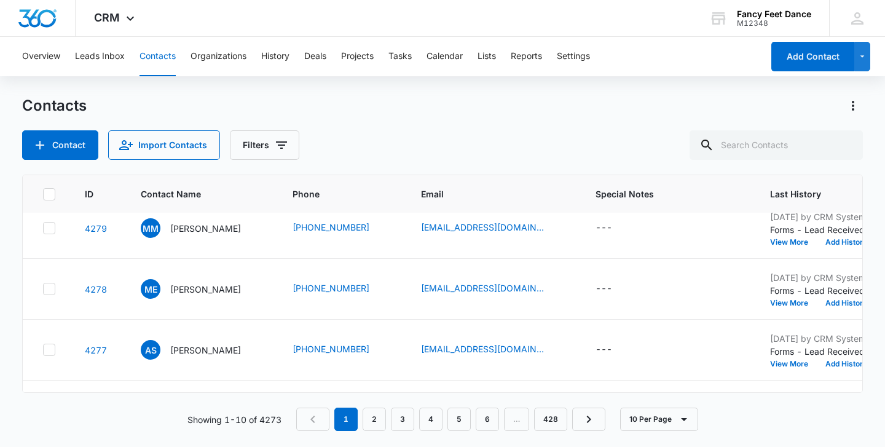
scroll to position [135, 0]
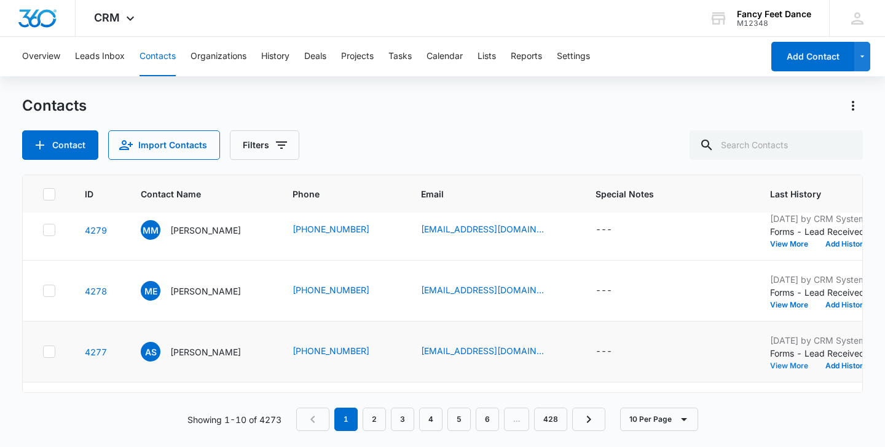
click at [814, 367] on button "View More" at bounding box center [793, 365] width 47 height 7
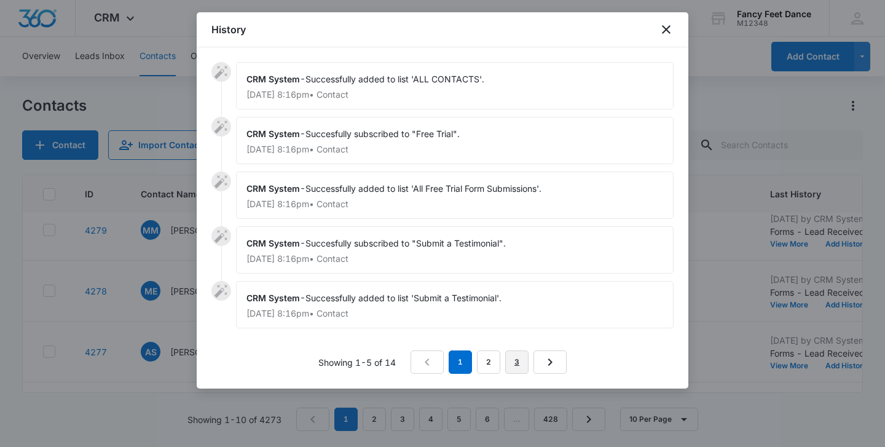
click at [508, 362] on link "3" at bounding box center [516, 361] width 23 height 23
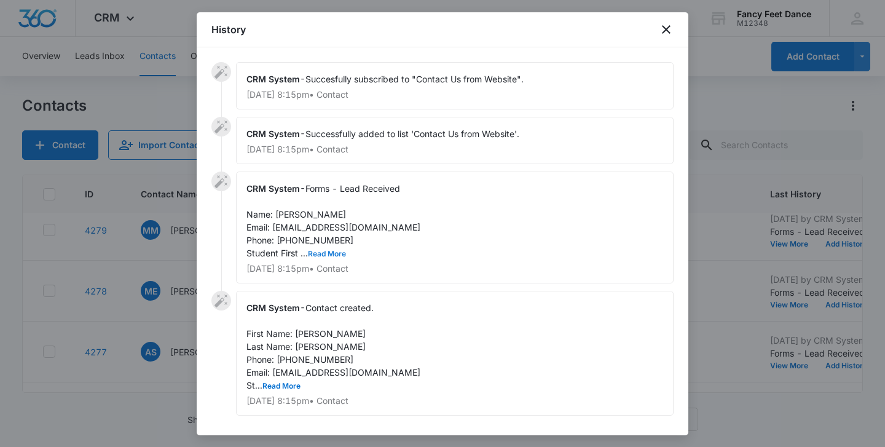
click at [326, 255] on button "Read More" at bounding box center [327, 253] width 38 height 7
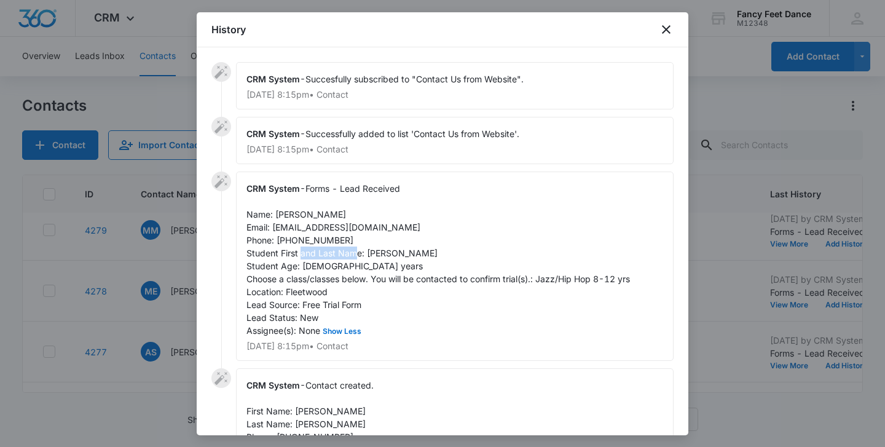
drag, startPoint x: 368, startPoint y: 253, endPoint x: 421, endPoint y: 249, distance: 53.0
click at [421, 249] on div "CRM System - Forms - Lead Received Name: [PERSON_NAME] Email: [EMAIL_ADDRESS][D…" at bounding box center [455, 266] width 438 height 189
drag, startPoint x: 274, startPoint y: 215, endPoint x: 315, endPoint y: 212, distance: 41.3
click at [315, 213] on span "Forms - Lead Received Name: [PERSON_NAME] Email: [EMAIL_ADDRESS][DOMAIN_NAME] P…" at bounding box center [439, 259] width 384 height 152
click at [306, 242] on span "Forms - Lead Received Name: [PERSON_NAME] Email: [EMAIL_ADDRESS][DOMAIN_NAME] P…" at bounding box center [439, 259] width 384 height 152
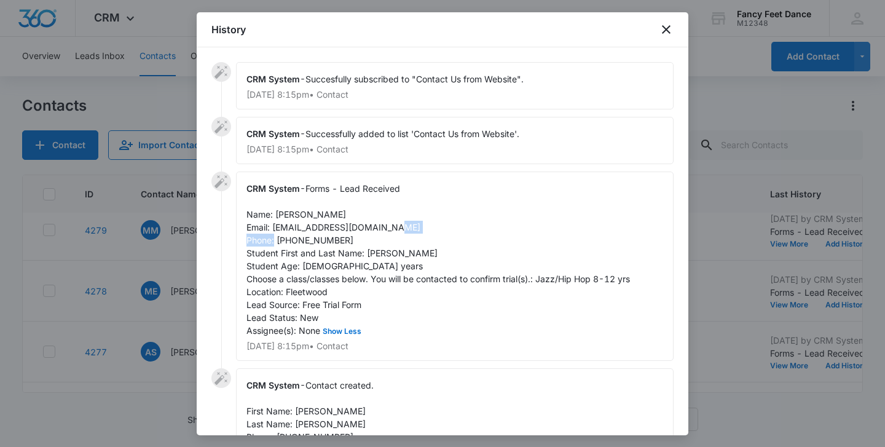
click at [306, 241] on span "Forms - Lead Received Name: [PERSON_NAME] Email: [EMAIL_ADDRESS][DOMAIN_NAME] P…" at bounding box center [439, 259] width 384 height 152
drag, startPoint x: 274, startPoint y: 227, endPoint x: 367, endPoint y: 225, distance: 93.5
click at [367, 225] on span "Forms - Lead Received Name: [PERSON_NAME] Email: [EMAIL_ADDRESS][DOMAIN_NAME] P…" at bounding box center [439, 259] width 384 height 152
click at [150, 307] on div at bounding box center [442, 223] width 885 height 447
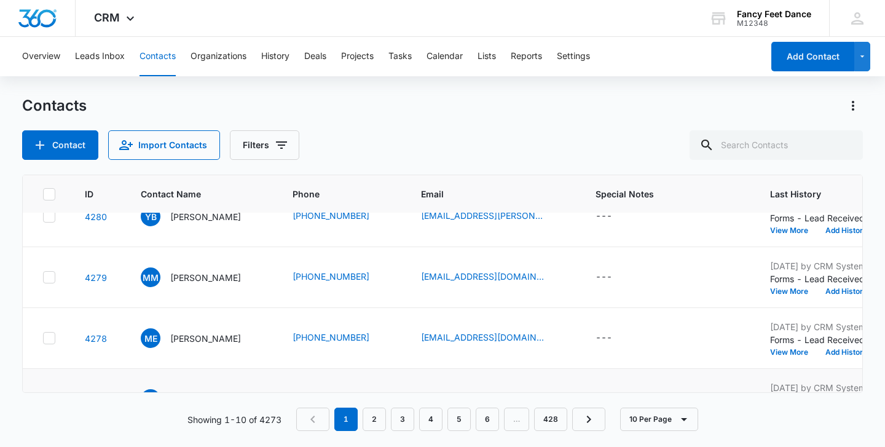
scroll to position [87, 0]
click at [817, 354] on button "View More" at bounding box center [793, 353] width 47 height 7
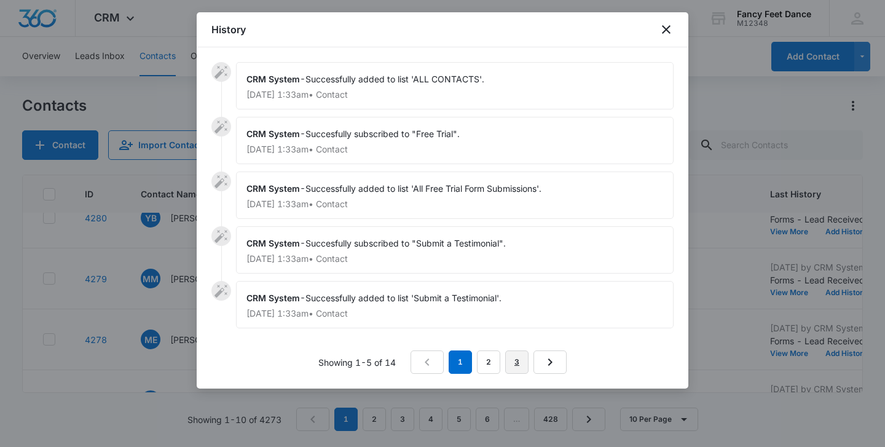
click at [515, 363] on link "3" at bounding box center [516, 361] width 23 height 23
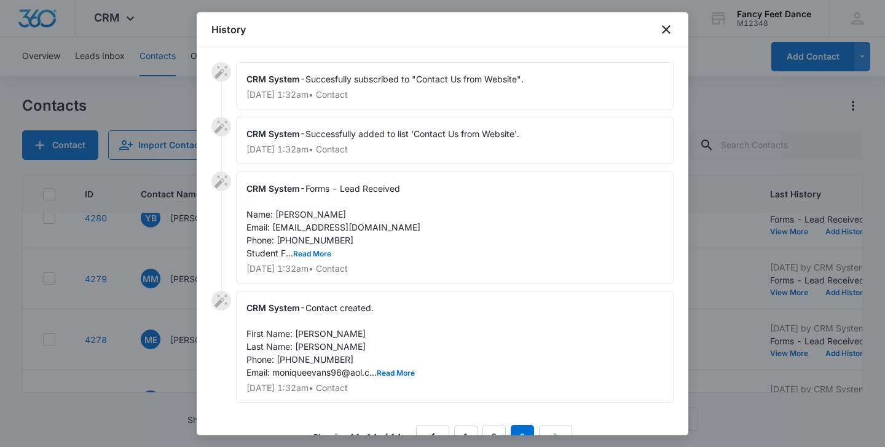
click at [324, 247] on div "CRM System - Forms - Lead Received Name: [PERSON_NAME] Email: [EMAIL_ADDRESS][D…" at bounding box center [455, 228] width 438 height 112
click at [324, 250] on button "Read More" at bounding box center [312, 253] width 38 height 7
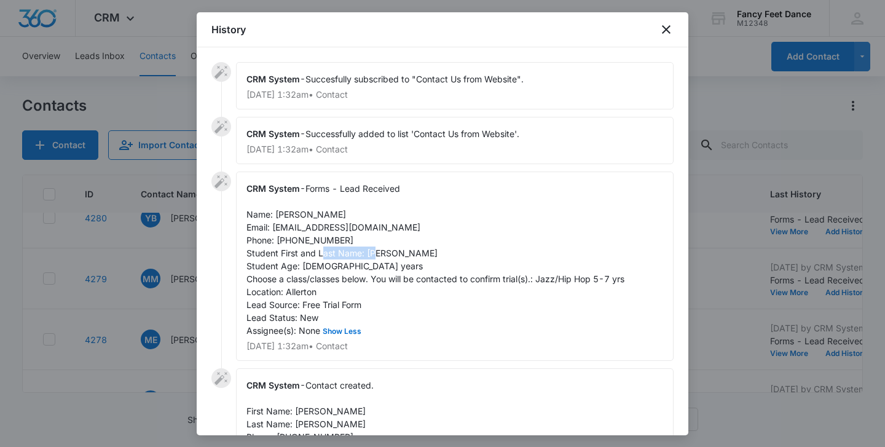
drag, startPoint x: 368, startPoint y: 255, endPoint x: 436, endPoint y: 246, distance: 68.9
click at [437, 247] on div "CRM System - Forms - Lead Received Name: [PERSON_NAME] Email: [EMAIL_ADDRESS][D…" at bounding box center [455, 266] width 438 height 189
drag, startPoint x: 275, startPoint y: 217, endPoint x: 339, endPoint y: 215, distance: 64.0
click at [339, 215] on div "CRM System - Forms - Lead Received Name: [PERSON_NAME] Email: [EMAIL_ADDRESS][D…" at bounding box center [455, 266] width 438 height 189
click at [317, 239] on span "Forms - Lead Received Name: [PERSON_NAME] Email: [EMAIL_ADDRESS][DOMAIN_NAME] P…" at bounding box center [436, 259] width 378 height 152
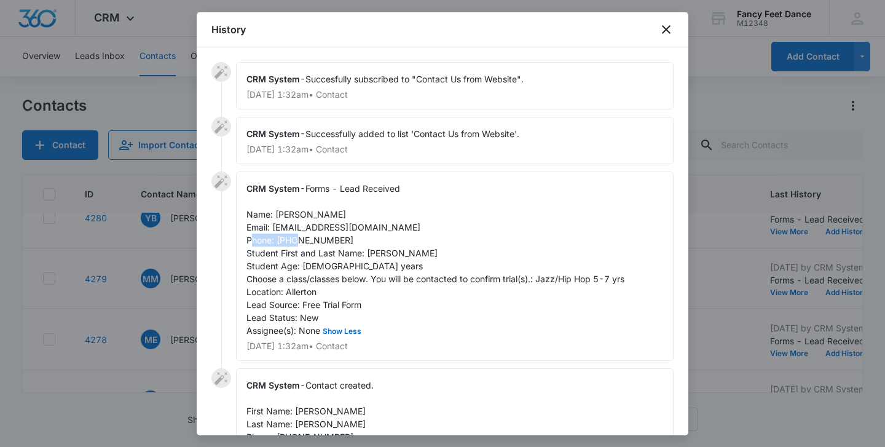
click at [317, 239] on span "Forms - Lead Received Name: [PERSON_NAME] Email: [EMAIL_ADDRESS][DOMAIN_NAME] P…" at bounding box center [436, 259] width 378 height 152
drag, startPoint x: 273, startPoint y: 229, endPoint x: 381, endPoint y: 225, distance: 108.3
click at [382, 226] on span "Forms - Lead Received Name: [PERSON_NAME] Email: [EMAIL_ADDRESS][DOMAIN_NAME] P…" at bounding box center [436, 259] width 378 height 152
